Goal: Task Accomplishment & Management: Manage account settings

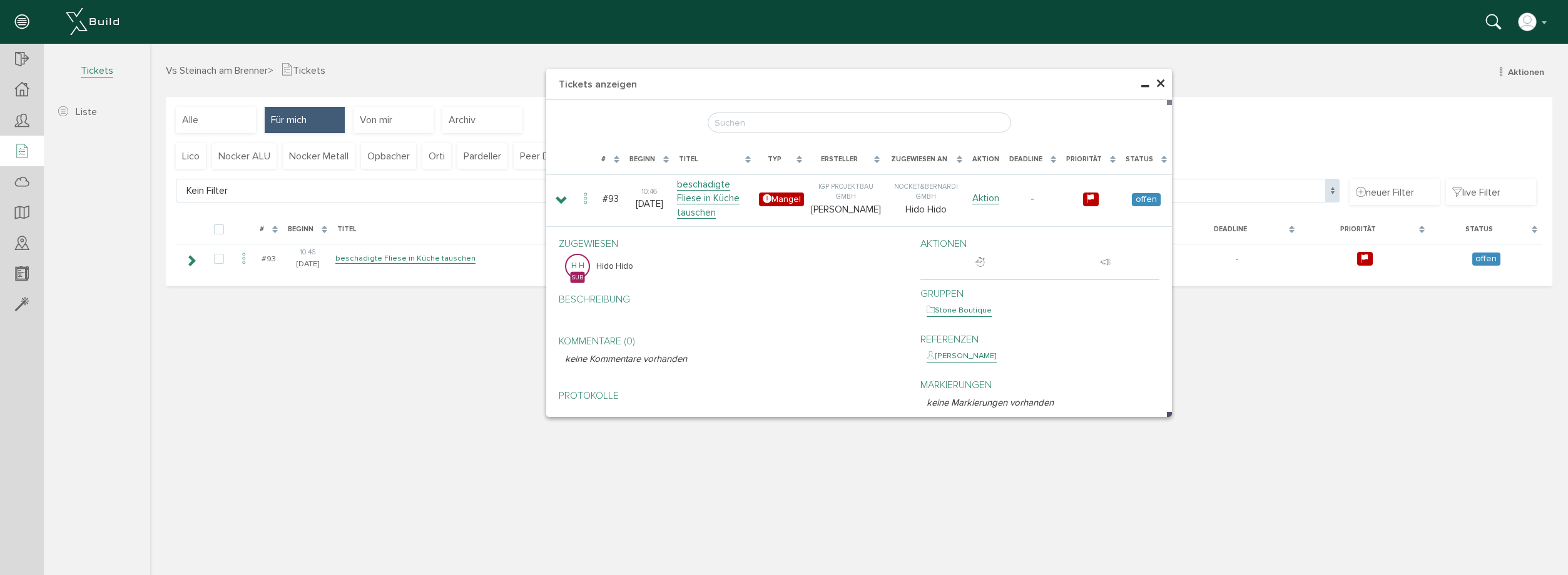
click at [416, 262] on div "× Tickets anzeigen [PERSON_NAME], bitte warten... # Beginn Titel Typ Ersteller …" at bounding box center [859, 308] width 1418 height 528
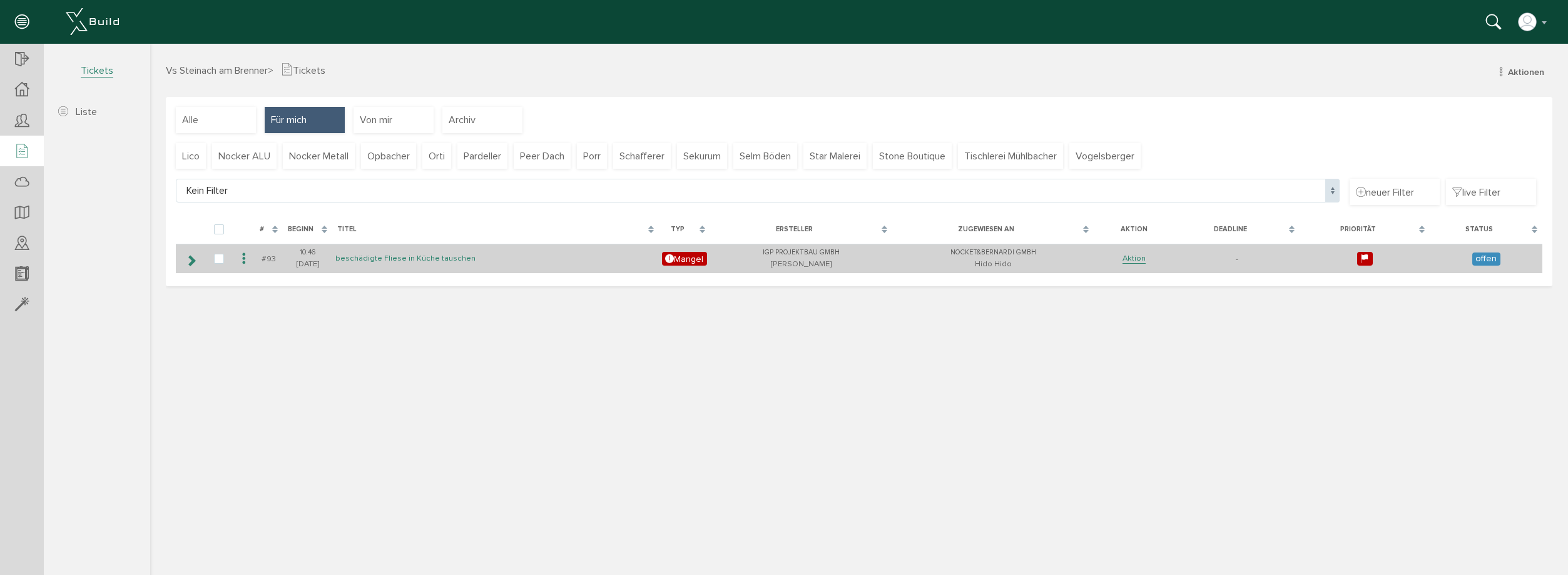
click at [391, 258] on link "beschädigte Fliese in Küche tauschen" at bounding box center [406, 258] width 140 height 11
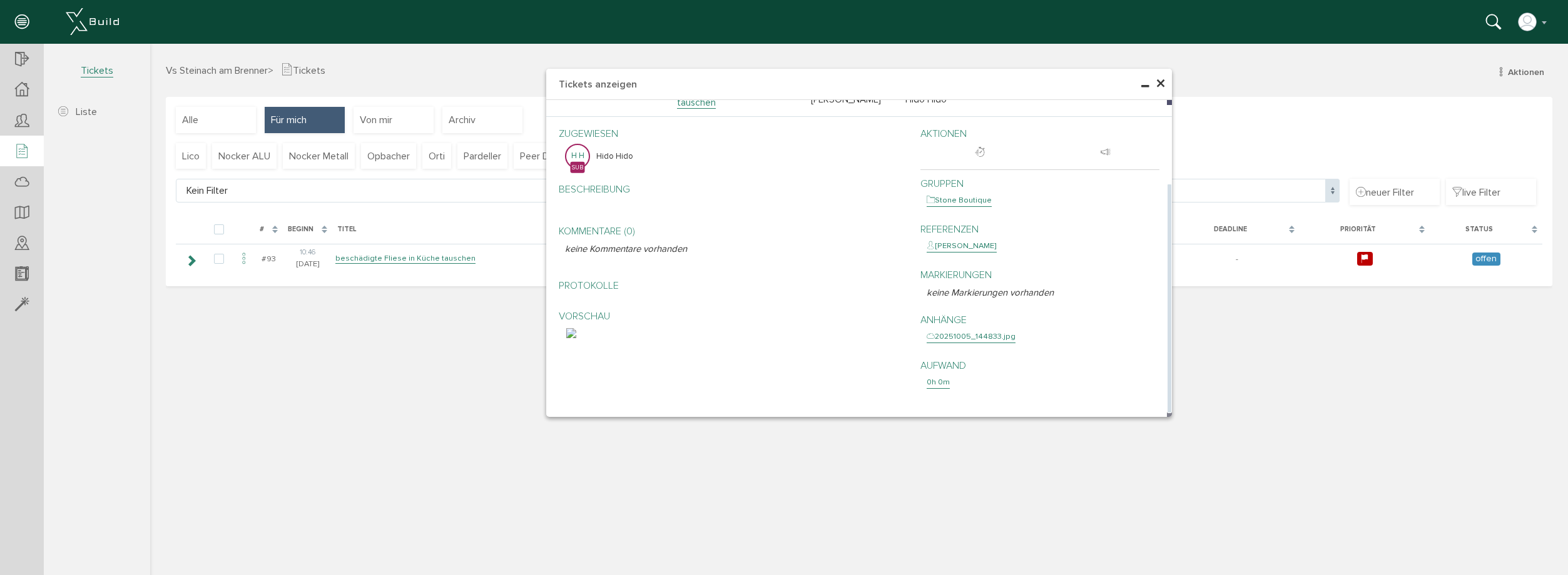
click at [576, 338] on img at bounding box center [571, 333] width 10 height 10
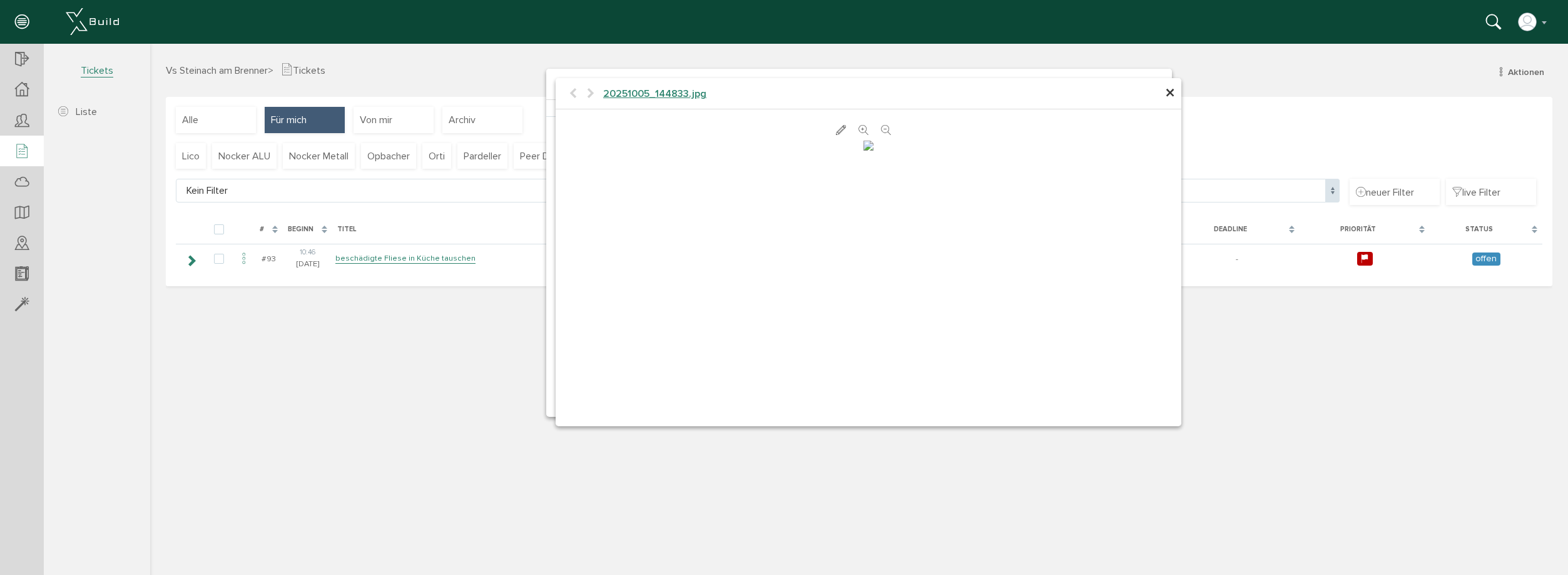
scroll to position [280, 0]
click at [873, 151] on img at bounding box center [868, 146] width 10 height 10
click at [1171, 98] on span "×" at bounding box center [1170, 94] width 10 height 25
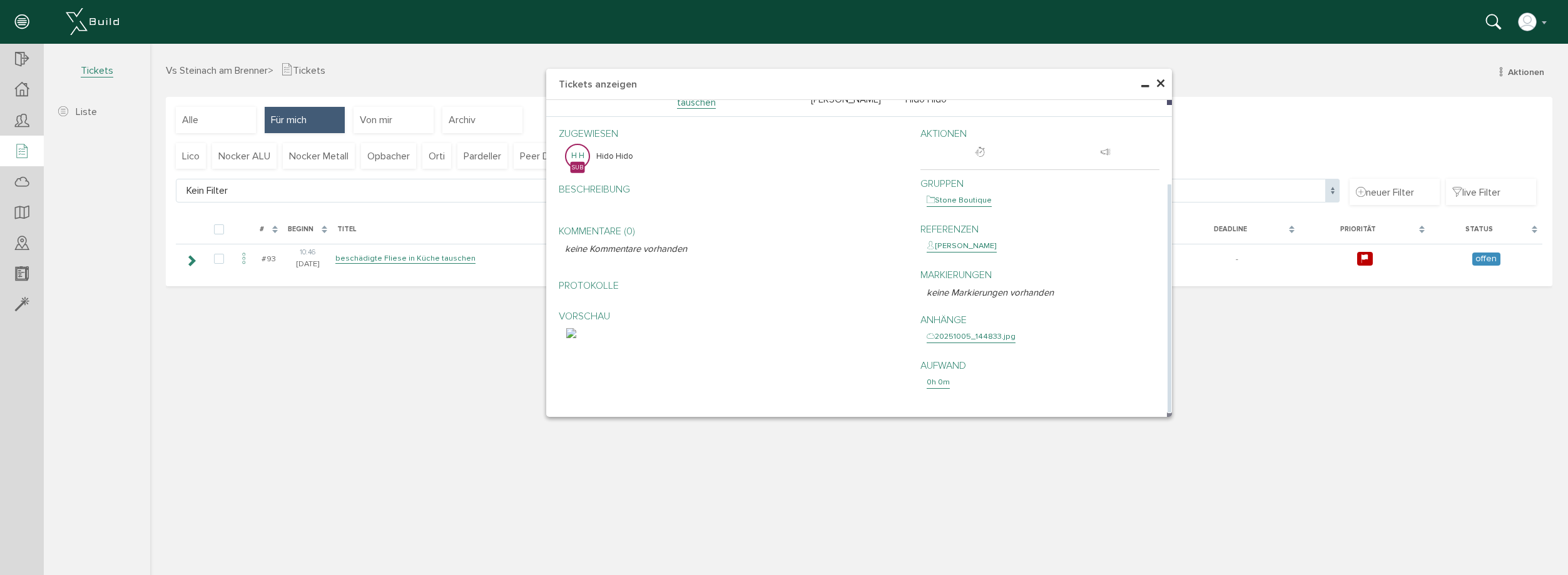
click at [964, 342] on div "20251005_144833.jpg" at bounding box center [971, 337] width 89 height 12
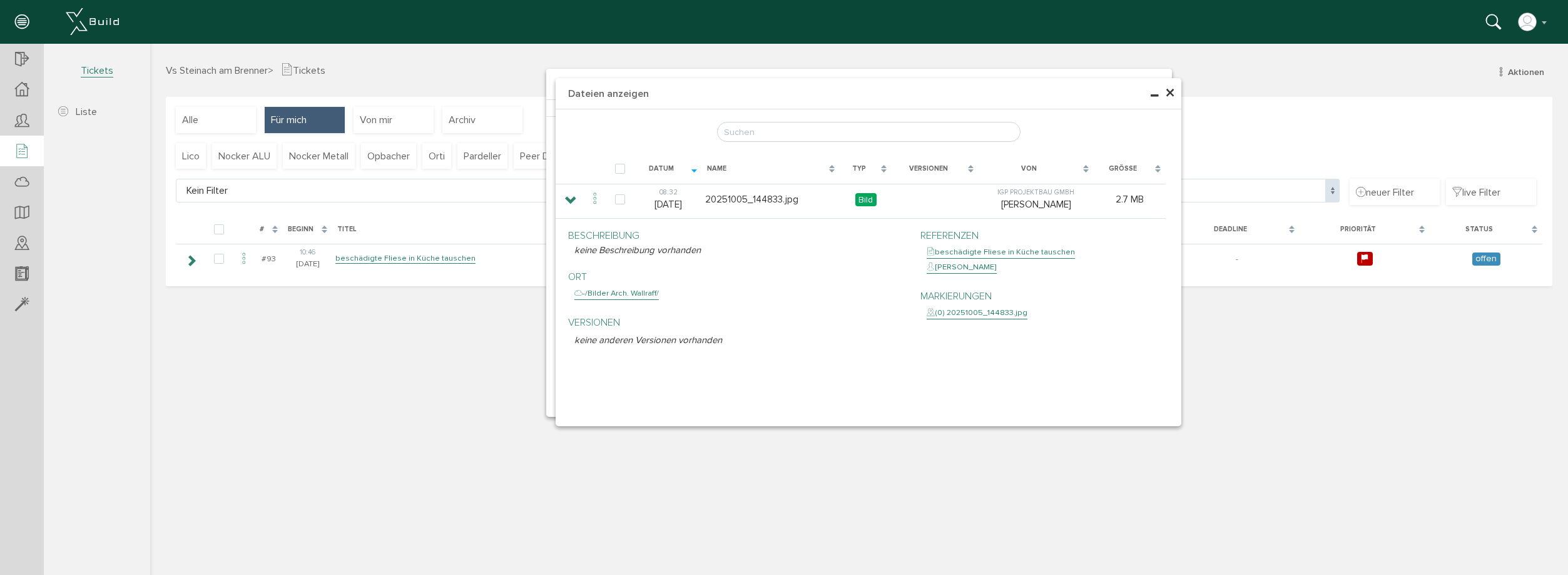
click at [633, 295] on div "-/Bilder Arch. Wallraff/" at bounding box center [616, 293] width 85 height 12
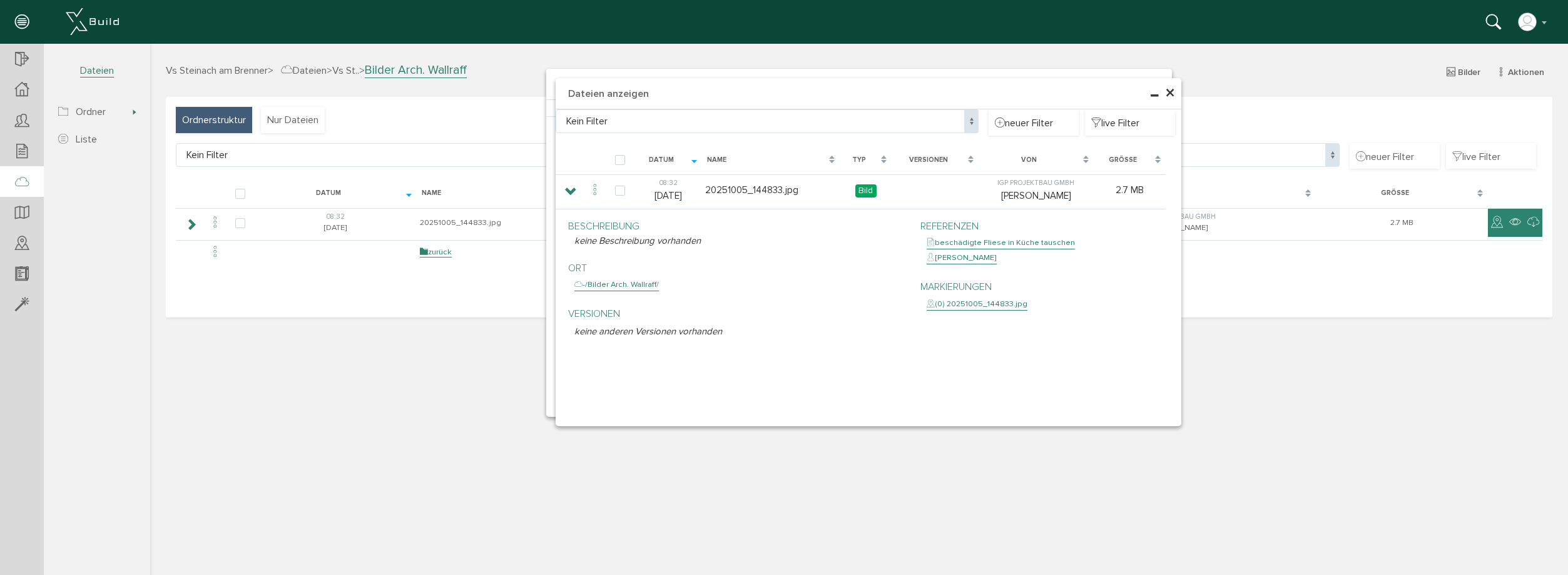
click at [1167, 100] on span "×" at bounding box center [1170, 94] width 10 height 25
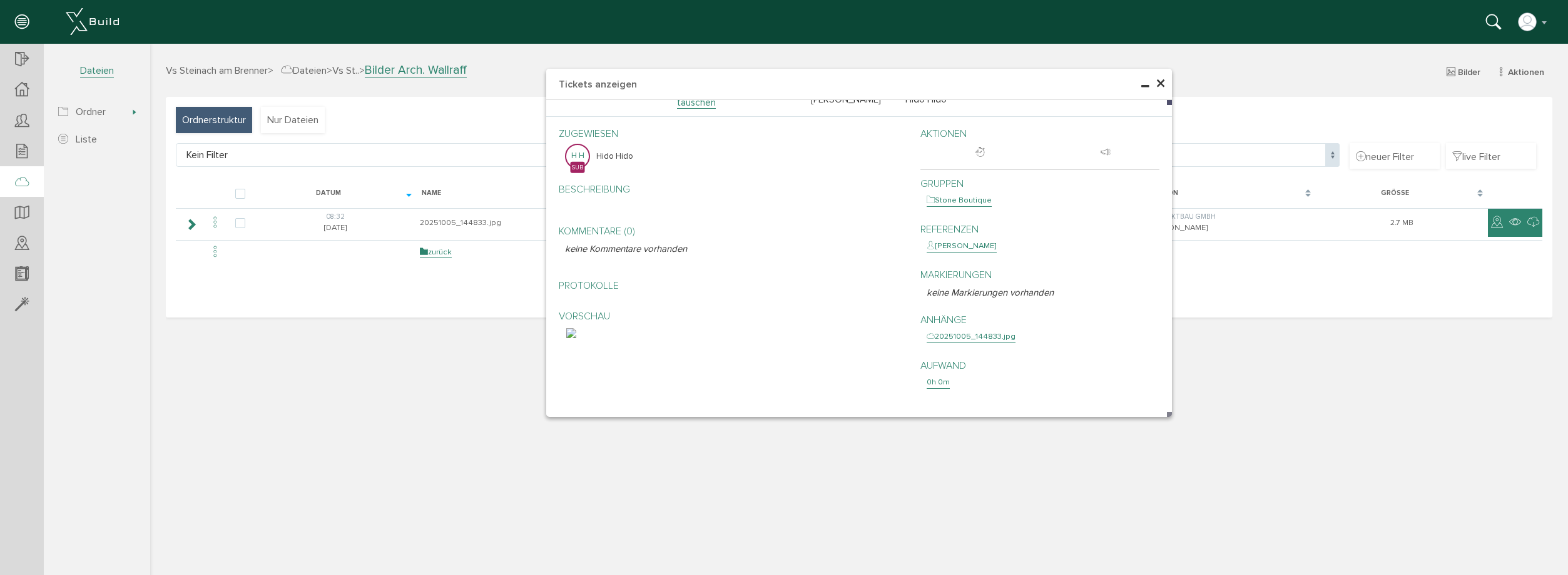
click at [1165, 85] on span "×" at bounding box center [1160, 85] width 10 height 25
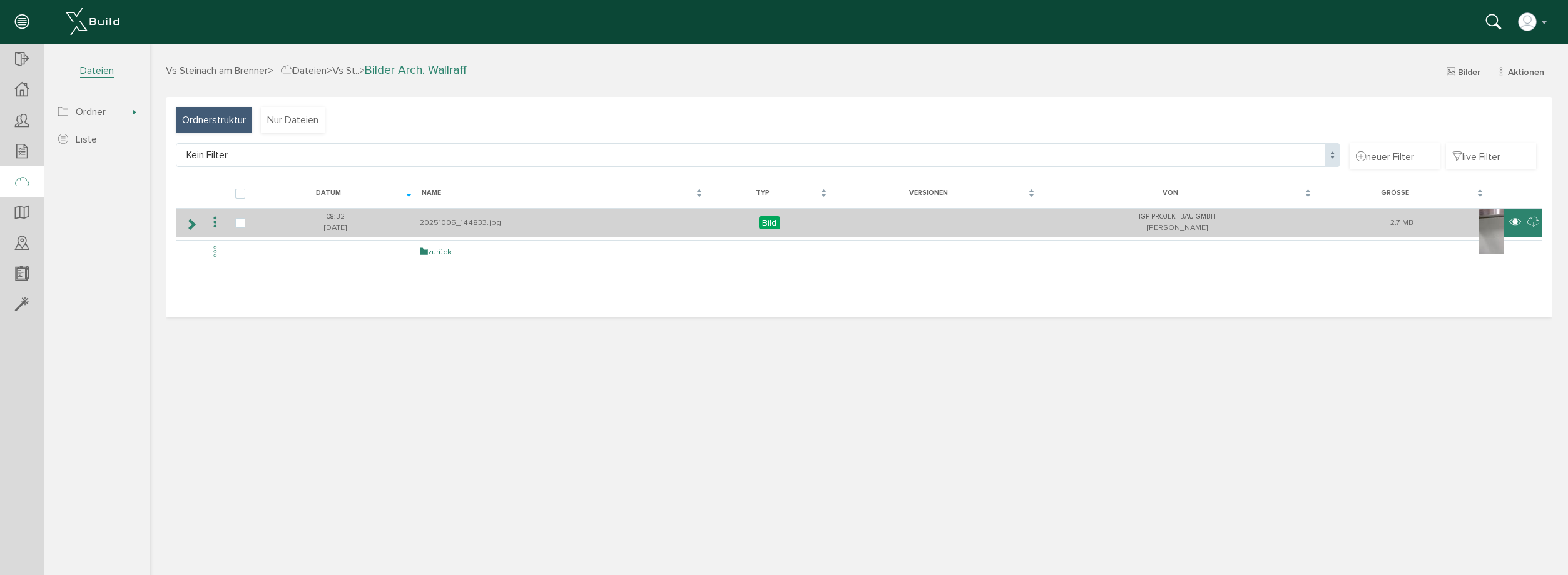
click at [1514, 221] on icon at bounding box center [1515, 222] width 12 height 15
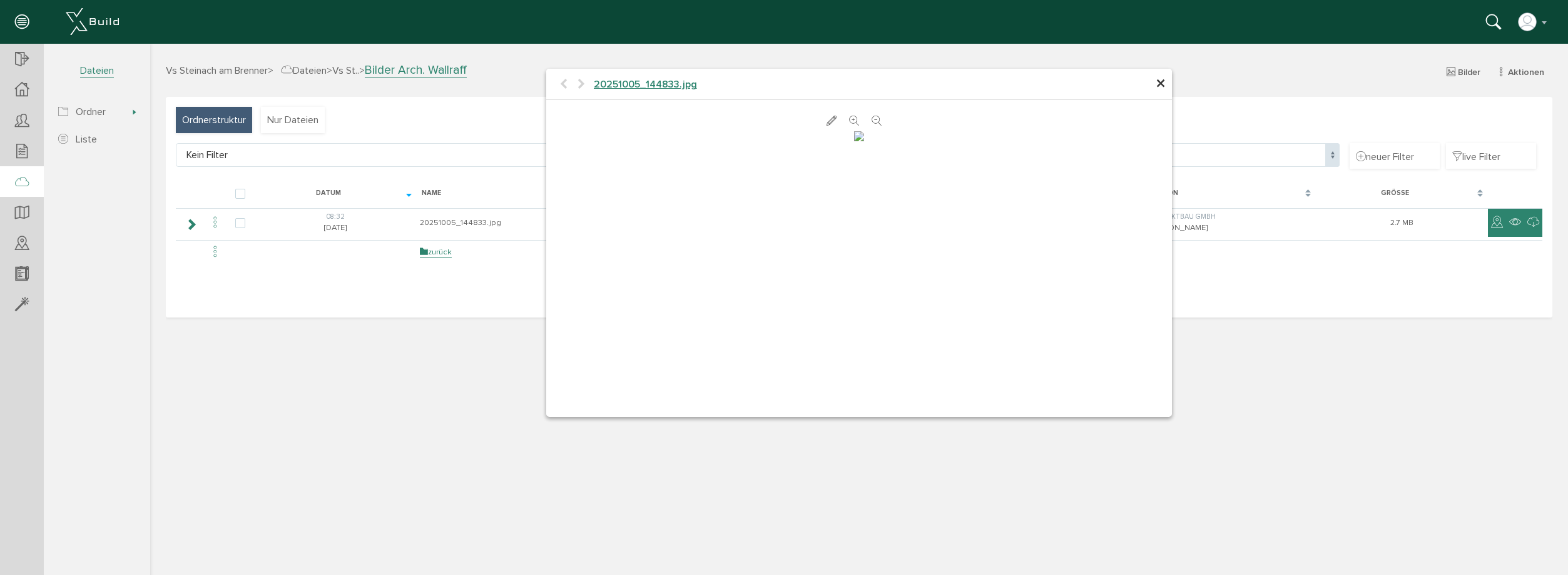
click at [1160, 84] on span "×" at bounding box center [1160, 85] width 10 height 25
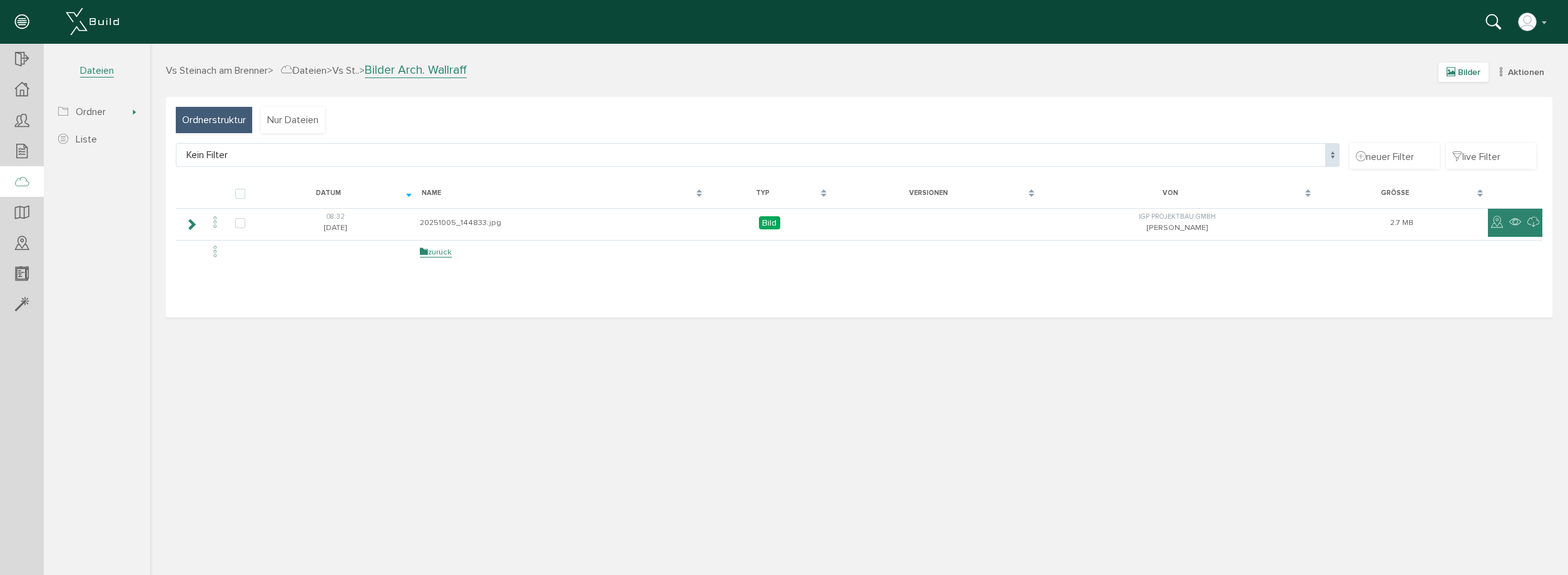
click at [1453, 69] on icon at bounding box center [1451, 72] width 9 height 11
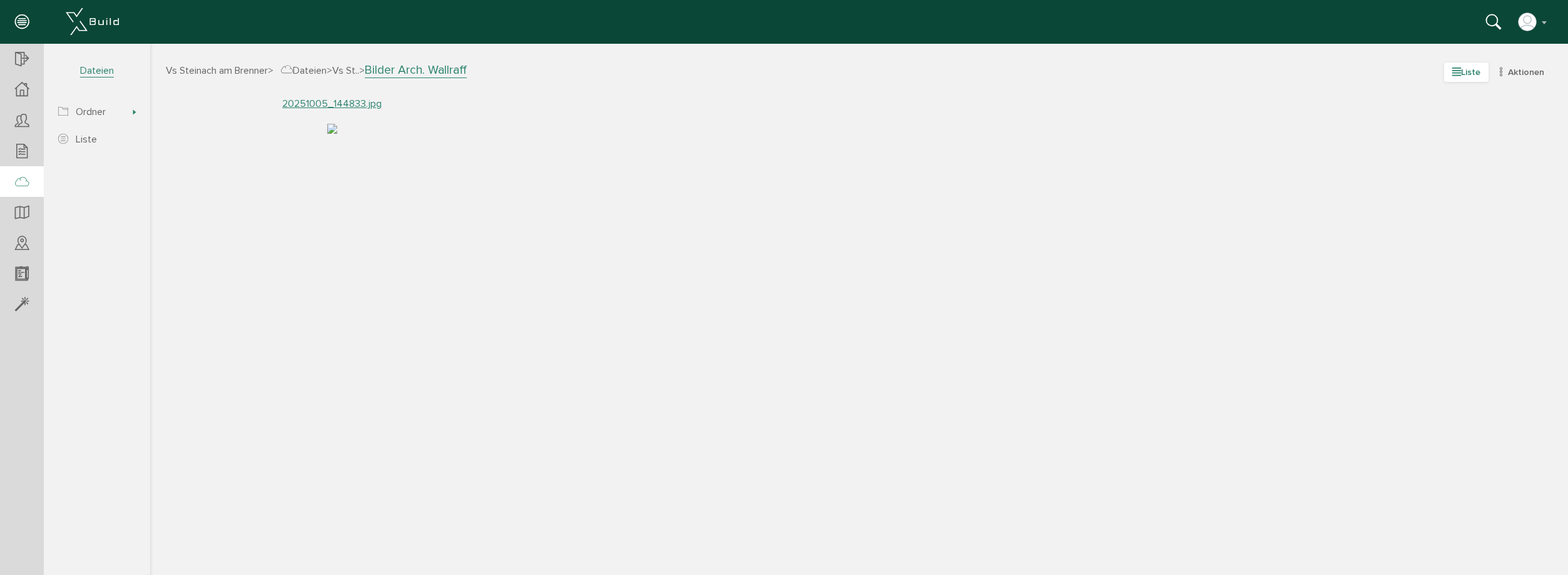
click at [1462, 67] on span "Liste" at bounding box center [1465, 72] width 44 height 20
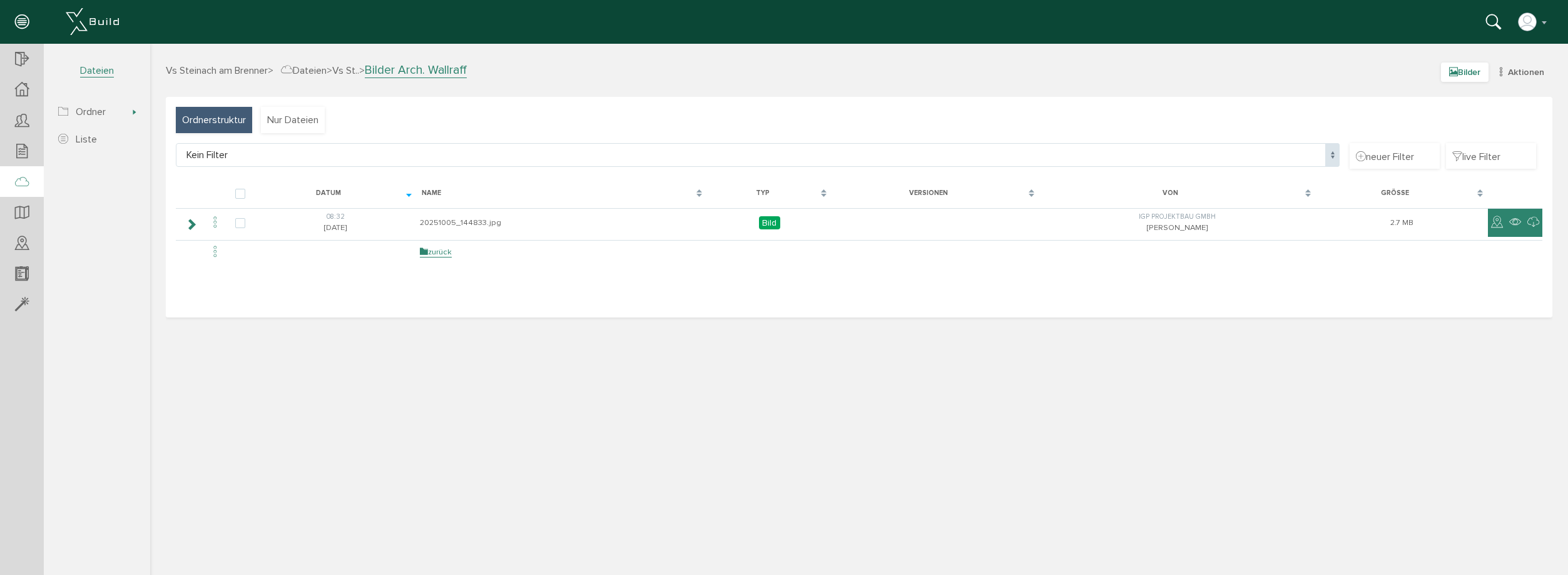
click at [1462, 67] on span "Bilder" at bounding box center [1465, 72] width 48 height 20
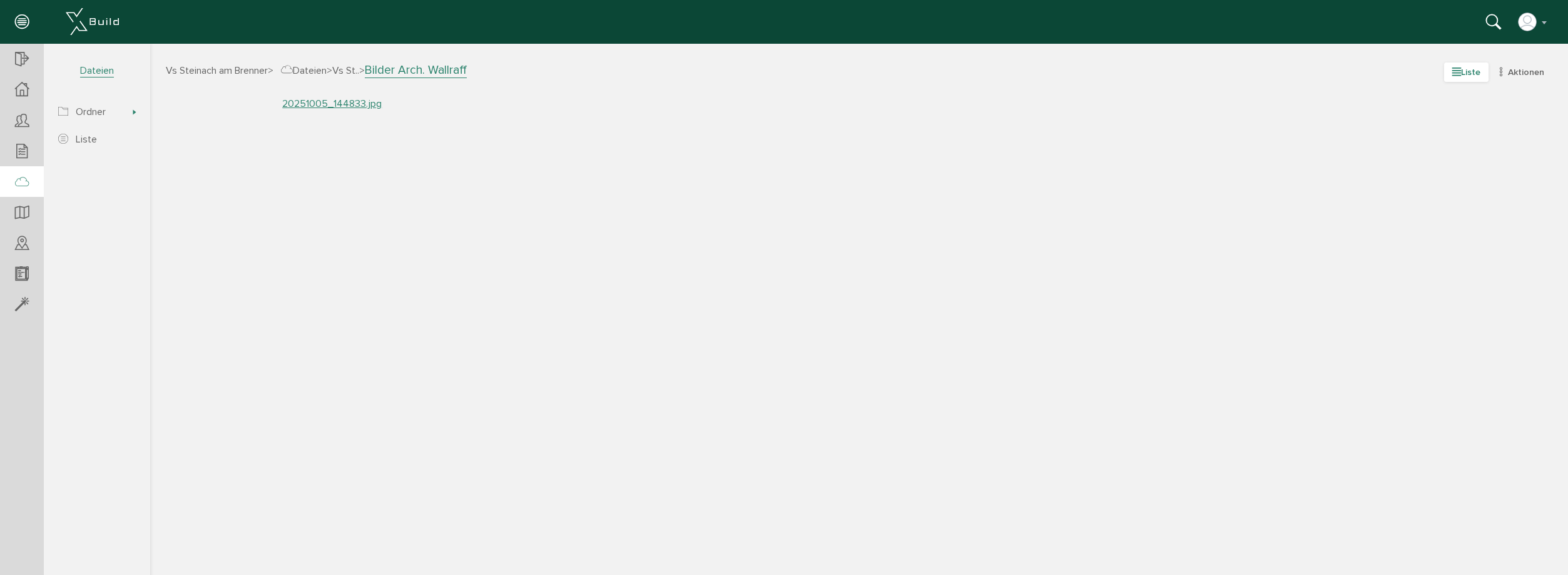
click at [1462, 67] on span "Liste" at bounding box center [1465, 72] width 44 height 20
